Goal: Information Seeking & Learning: Compare options

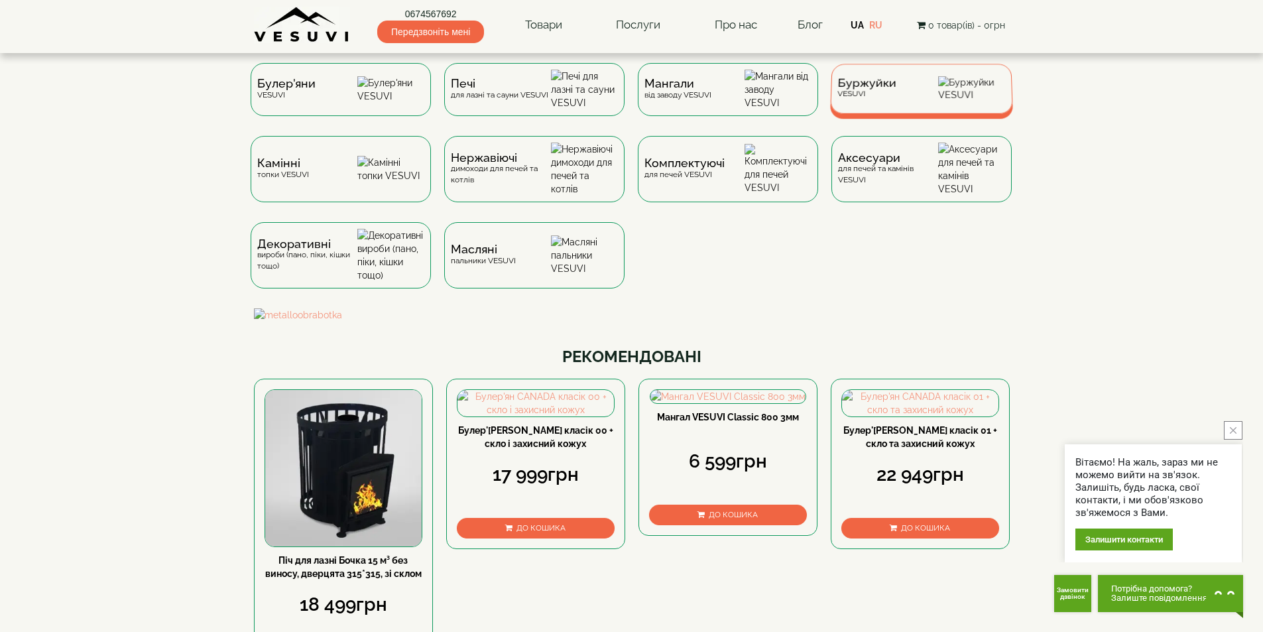
click at [865, 88] on span "Буржуйки" at bounding box center [866, 83] width 59 height 10
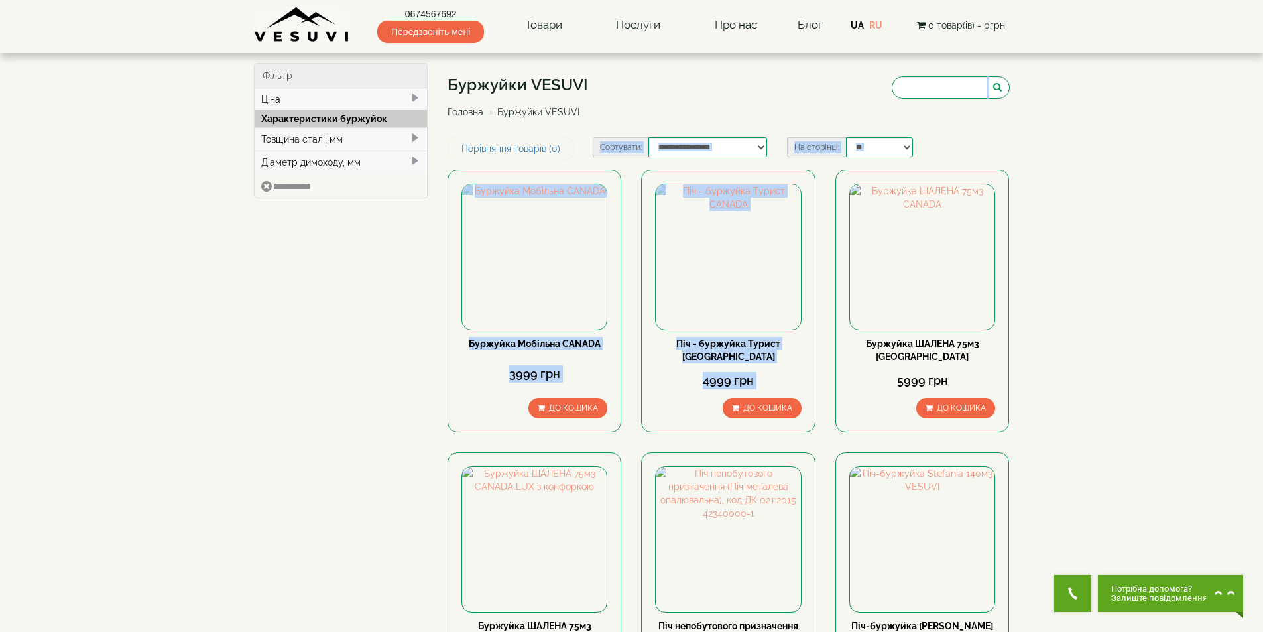
drag, startPoint x: 1260, startPoint y: 135, endPoint x: 1265, endPoint y: 187, distance: 52.0
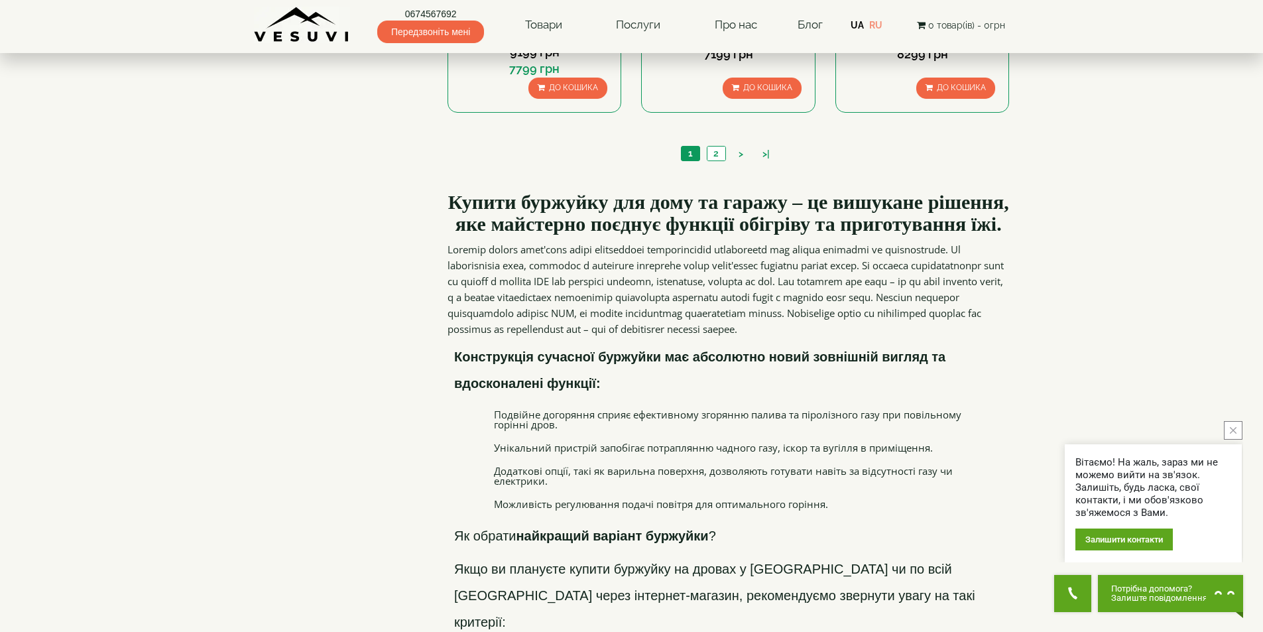
scroll to position [1352, 0]
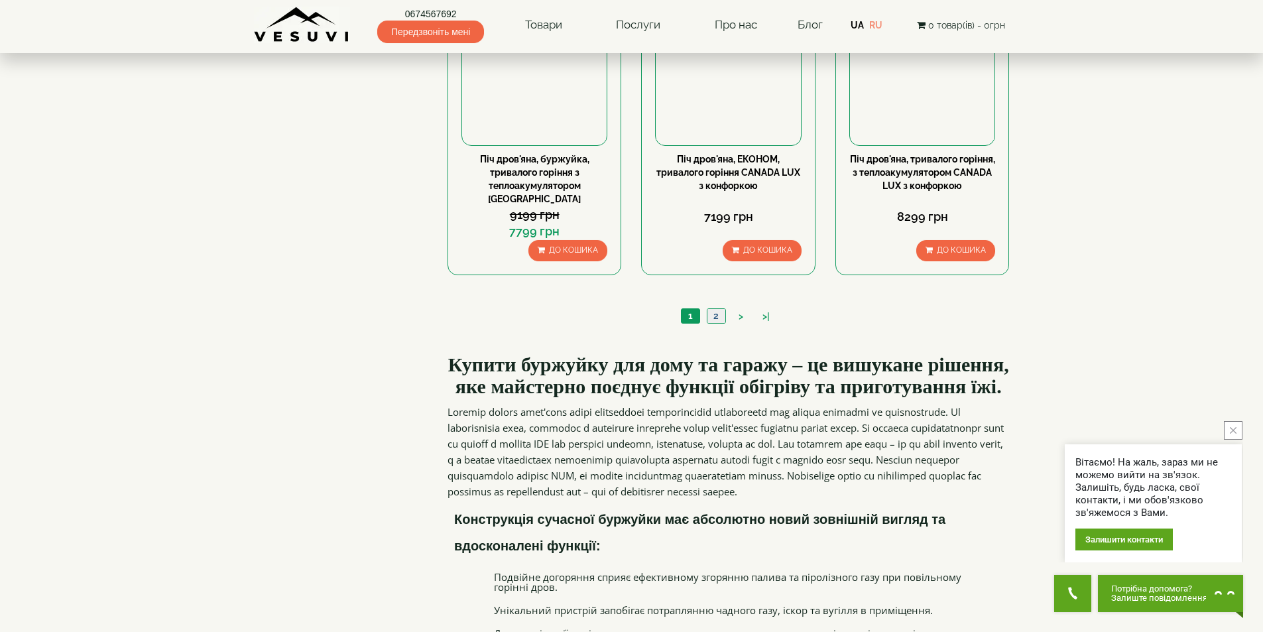
click at [719, 309] on link "2" at bounding box center [716, 316] width 19 height 14
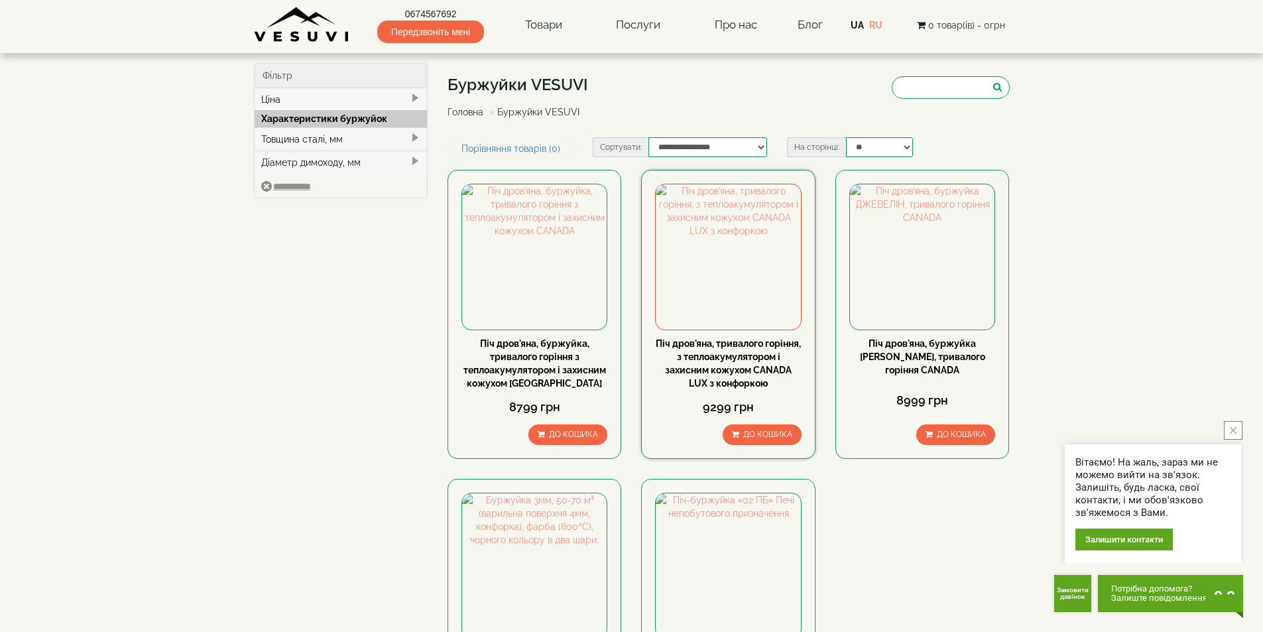
click at [733, 362] on div "Піч дров'яна, тривалого горіння, з теплоакумулятором і захисним кожухом CANADA …" at bounding box center [728, 363] width 146 height 53
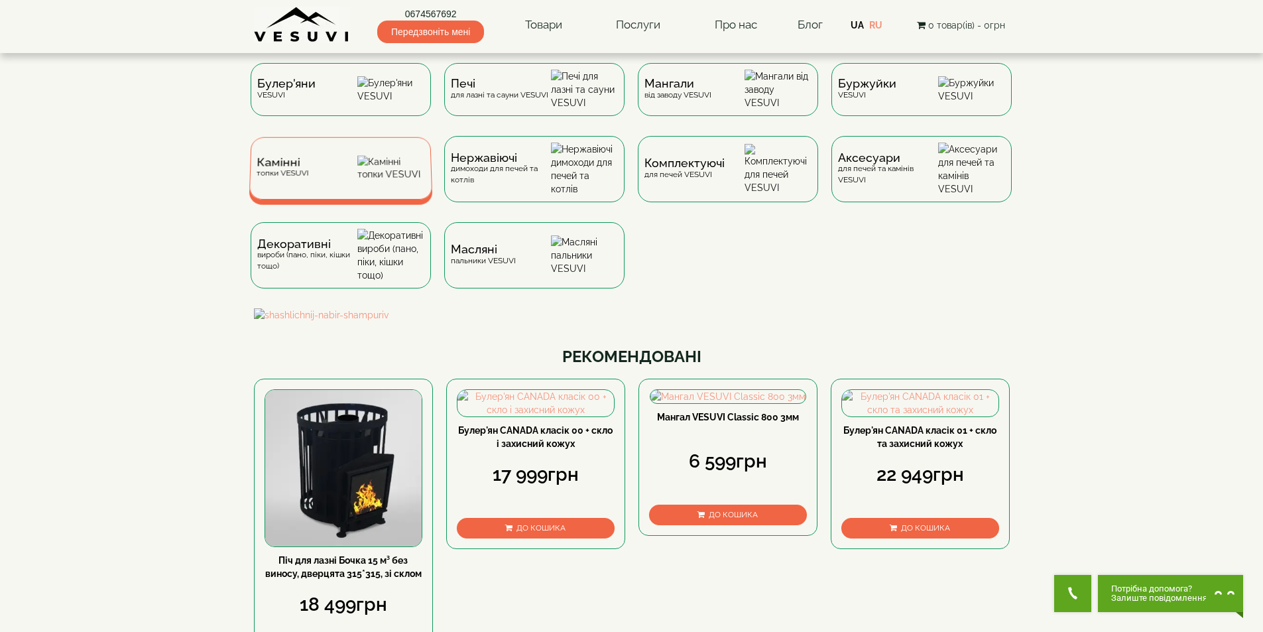
click at [336, 174] on div "Камінні топки VESUVI" at bounding box center [341, 168] width 184 height 62
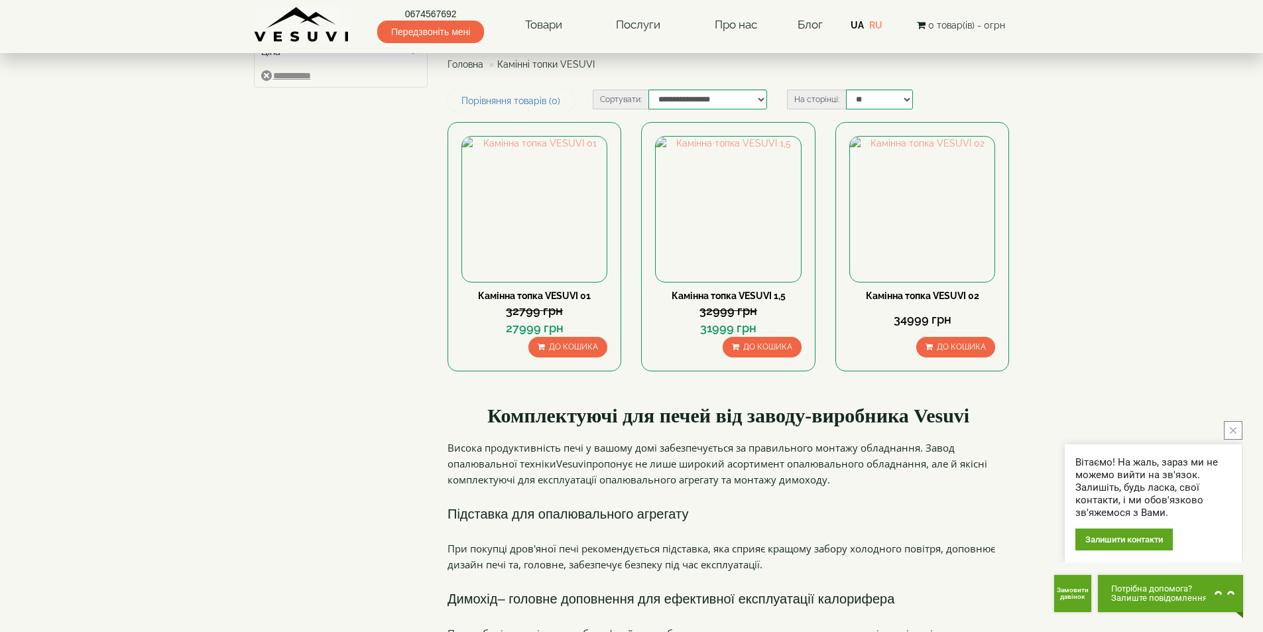
scroll to position [16, 0]
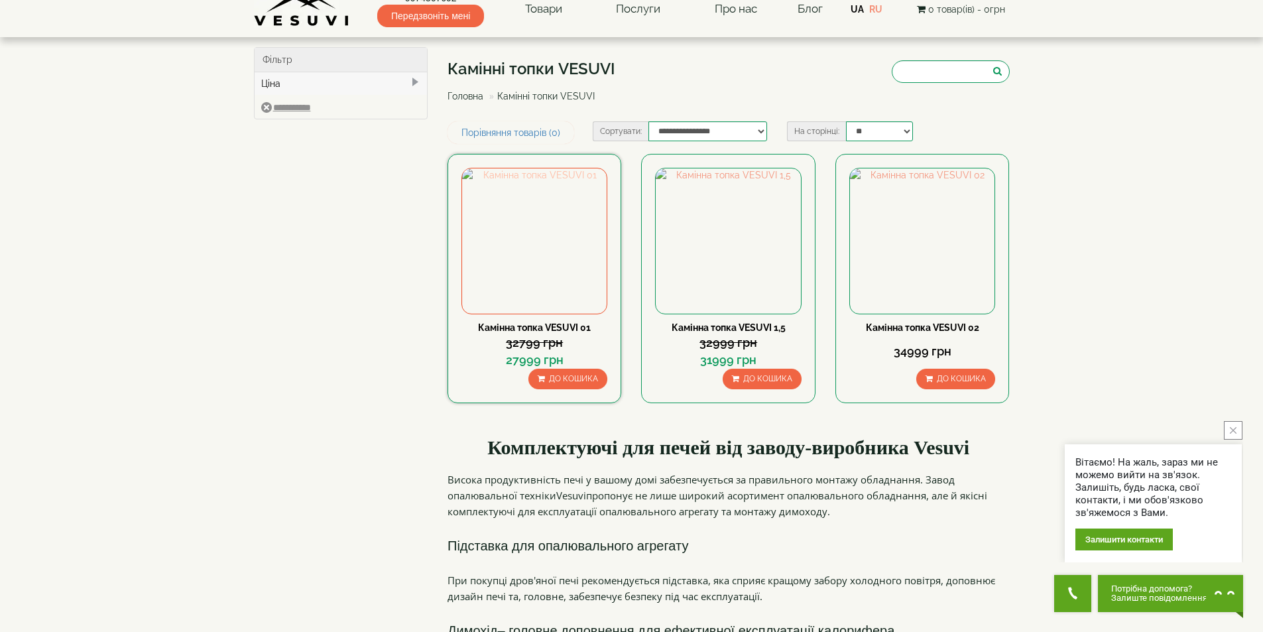
click at [526, 243] on img at bounding box center [534, 240] width 145 height 145
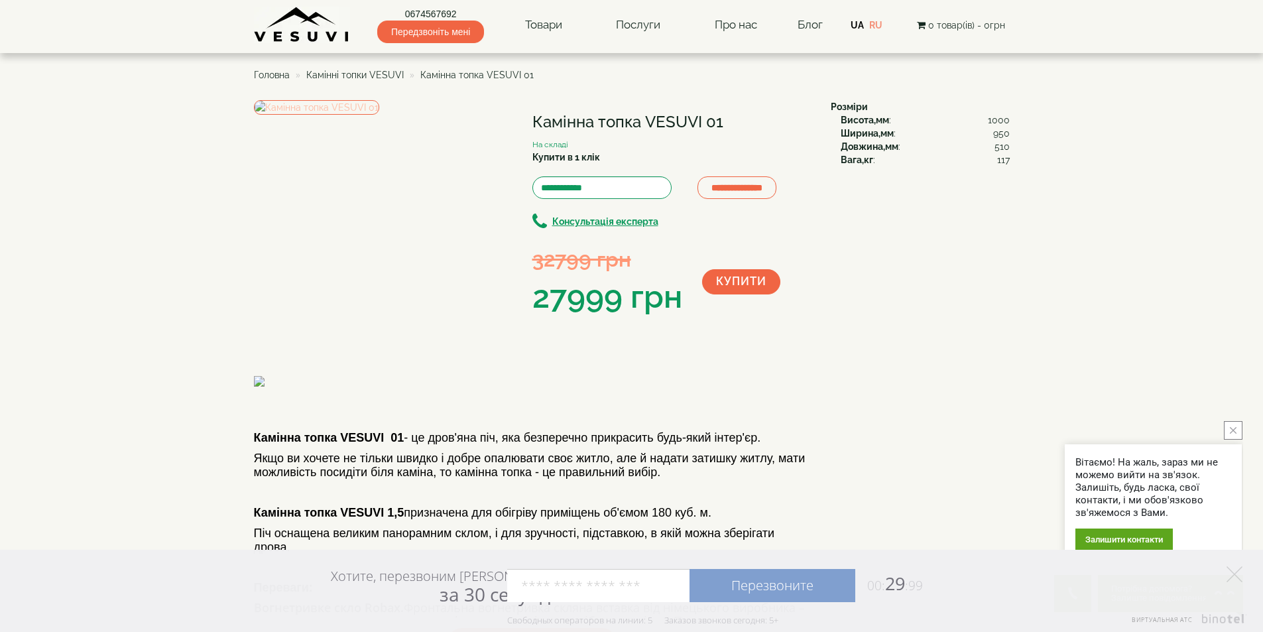
click at [318, 115] on img at bounding box center [316, 107] width 125 height 15
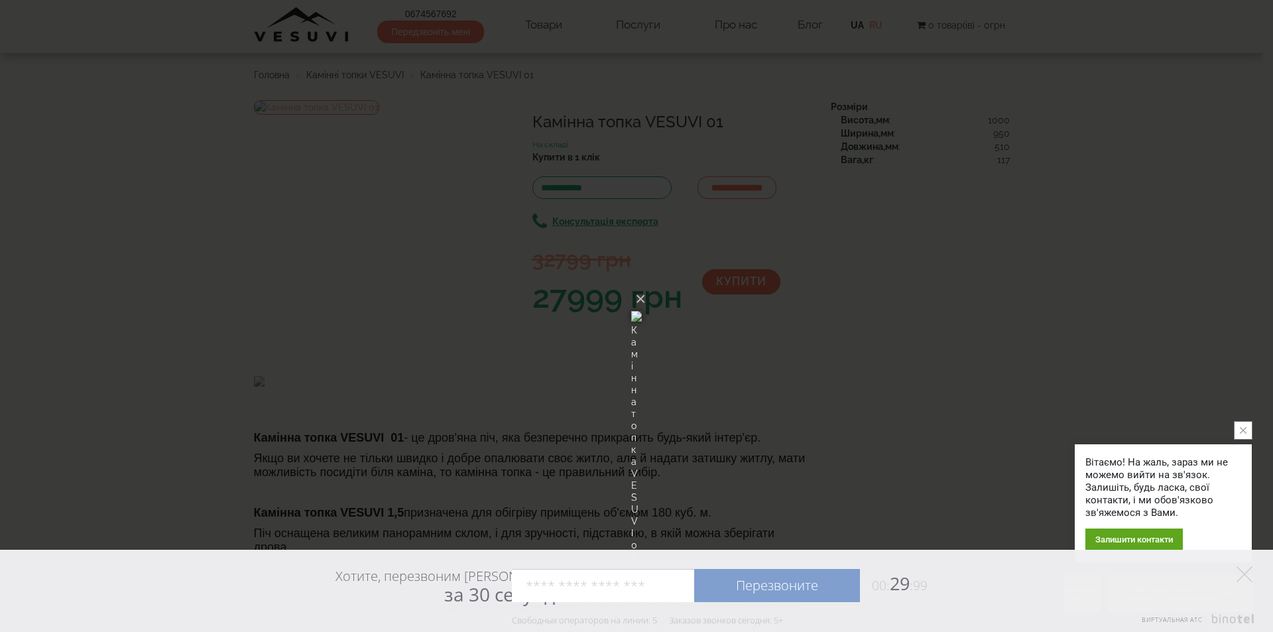
click at [1240, 426] on button "close button" at bounding box center [1243, 430] width 19 height 19
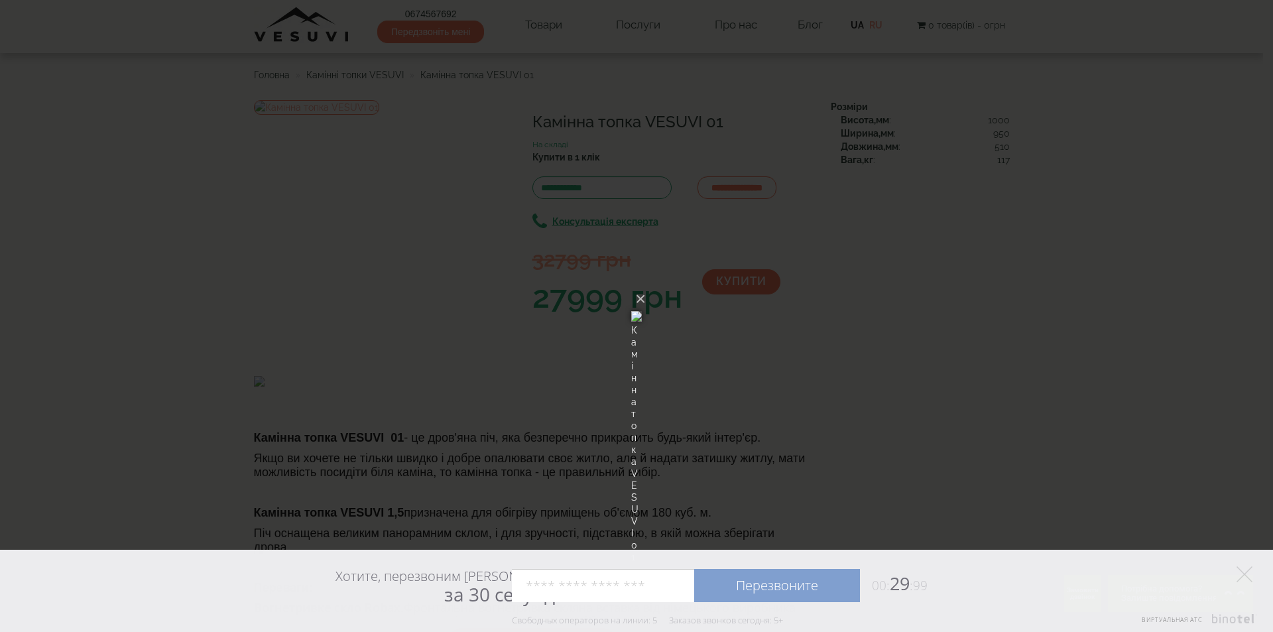
click at [994, 306] on div "× Камінна топка VESUVI 01 Loading..." at bounding box center [636, 316] width 1273 height 632
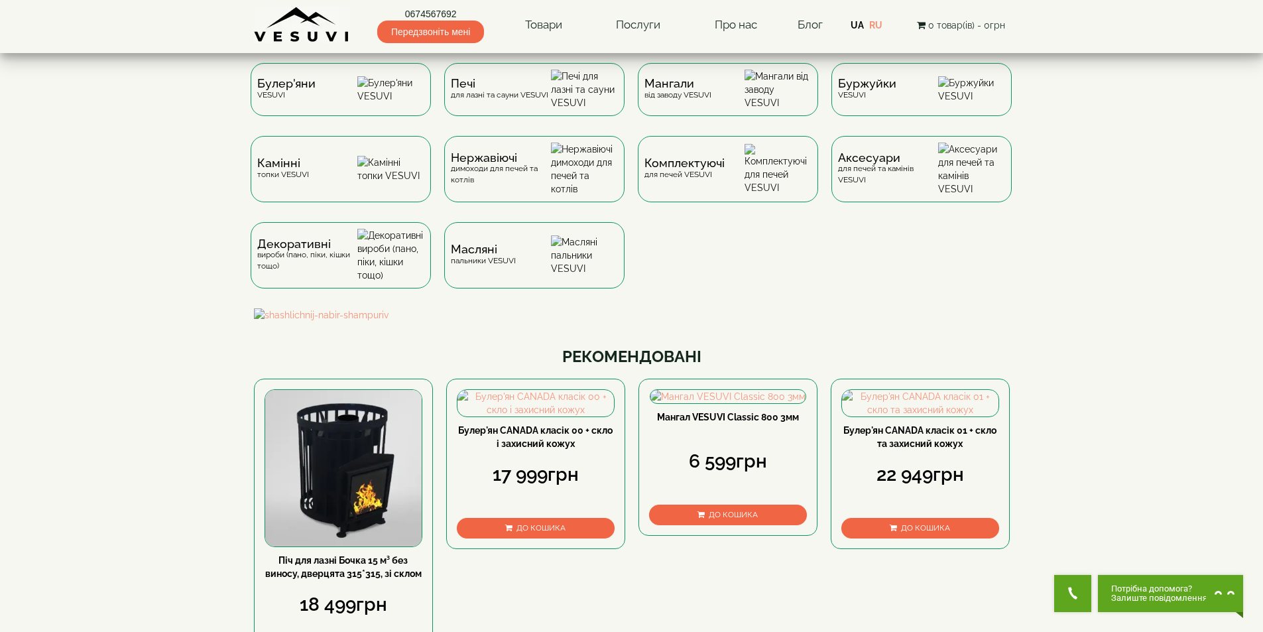
scroll to position [318, 0]
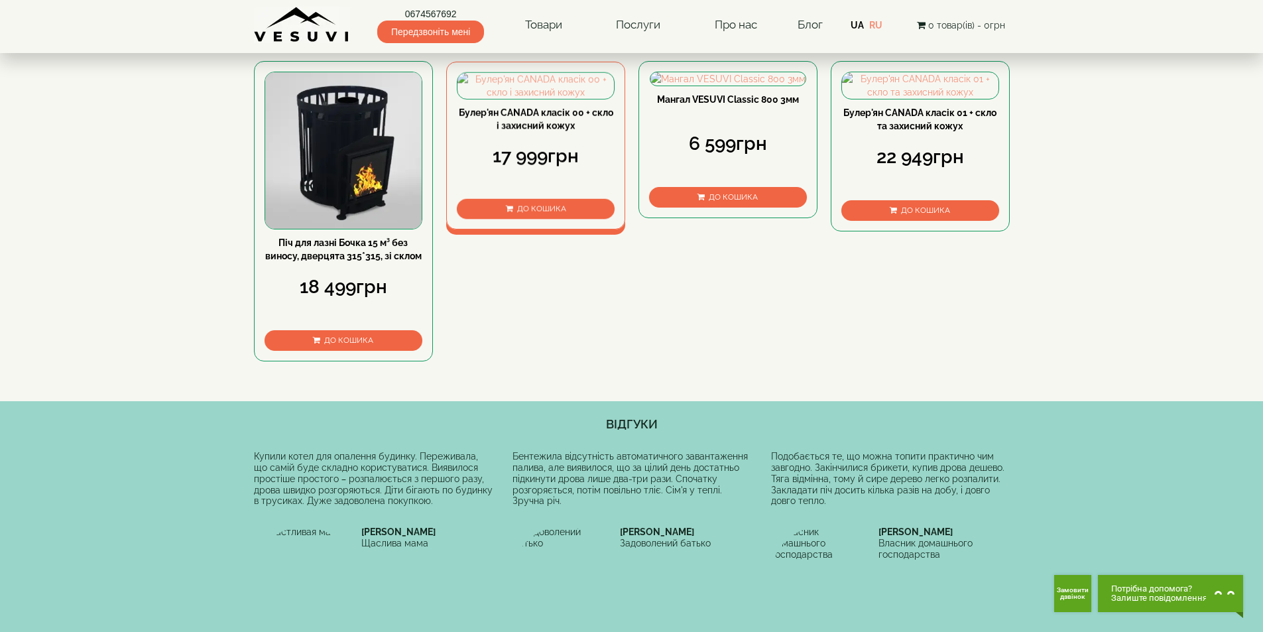
click at [534, 131] on link "Булер'ян CANADA класік 00 + скло і захисний кожух" at bounding box center [535, 118] width 154 height 23
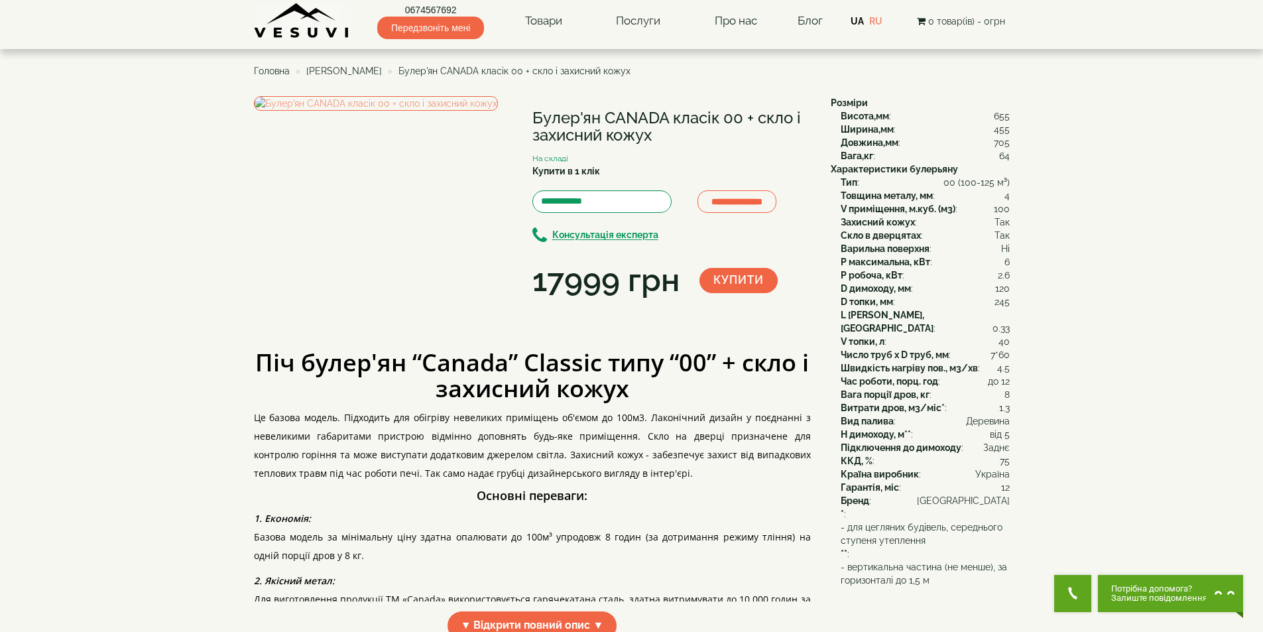
scroll to position [2, 0]
